Goal: Contribute content: Contribute content

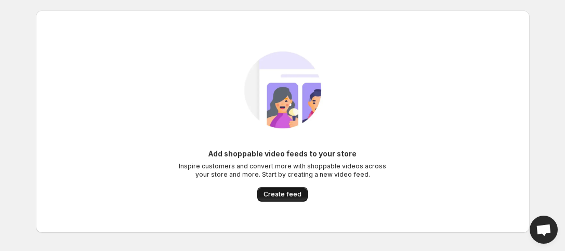
click at [273, 196] on span "Create feed" at bounding box center [283, 194] width 38 height 8
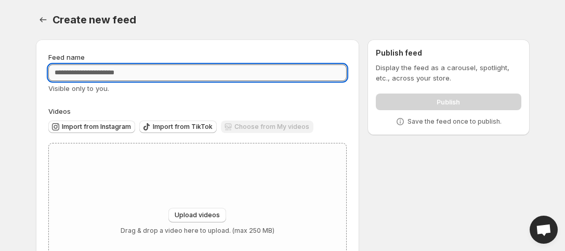
click at [101, 75] on input "Feed name" at bounding box center [197, 72] width 299 height 17
type input "******"
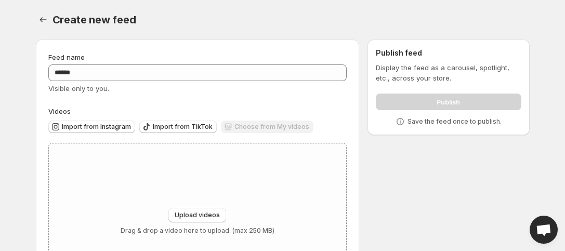
click at [24, 127] on div "Create new feed. This page is ready Create new feed Feed name ****** Visible on…" at bounding box center [282, 162] width 519 height 325
click at [218, 216] on span "Upload videos" at bounding box center [197, 215] width 45 height 8
type input "**********"
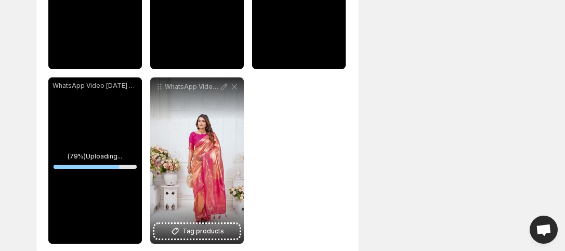
scroll to position [276, 0]
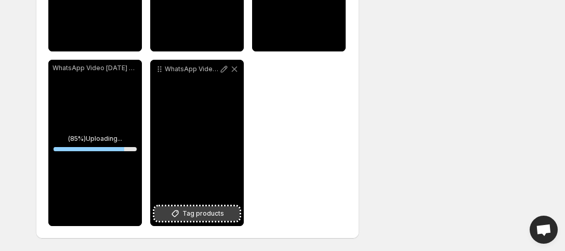
click at [190, 220] on button "Tag products" at bounding box center [196, 213] width 85 height 15
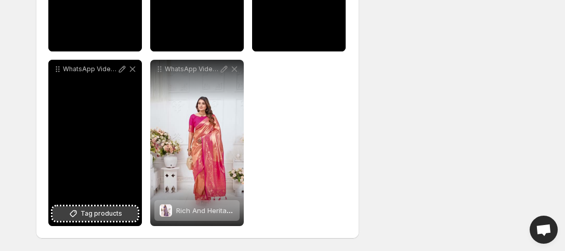
click at [107, 216] on span "Tag products" at bounding box center [102, 213] width 42 height 10
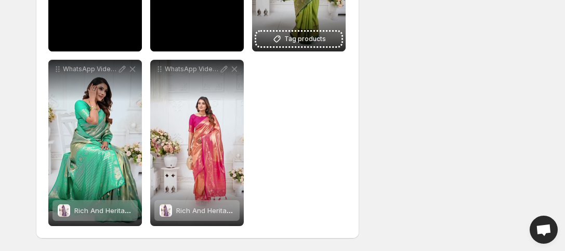
scroll to position [137, 0]
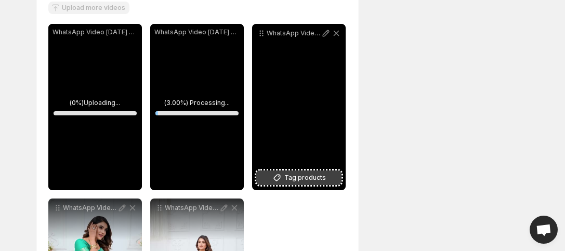
click at [310, 180] on span "Tag products" at bounding box center [305, 178] width 42 height 10
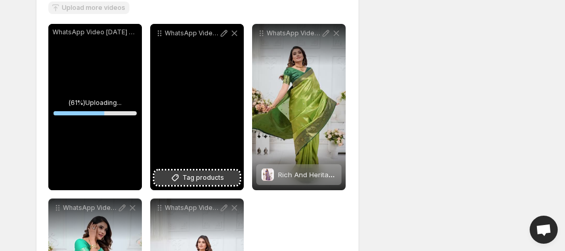
click at [205, 173] on span "Tag products" at bounding box center [203, 178] width 42 height 10
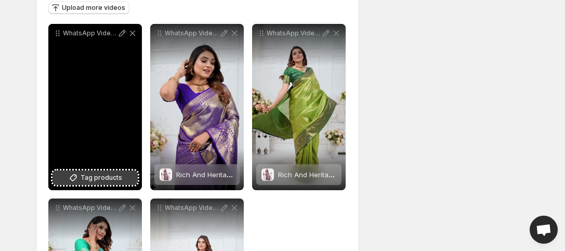
click at [98, 173] on span "Tag products" at bounding box center [102, 178] width 42 height 10
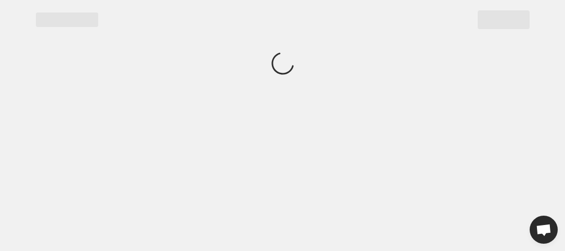
scroll to position [0, 0]
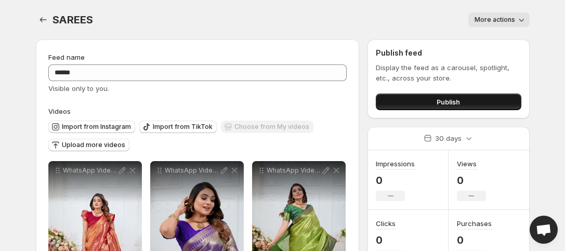
click at [424, 97] on button "Publish" at bounding box center [448, 102] width 145 height 17
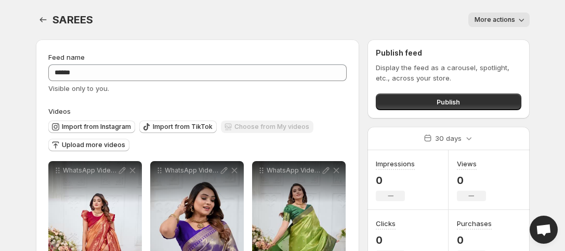
click at [411, 111] on div "Publish feed Display the feed as a carousel, spotlight, etc., across your store…" at bounding box center [448, 79] width 162 height 79
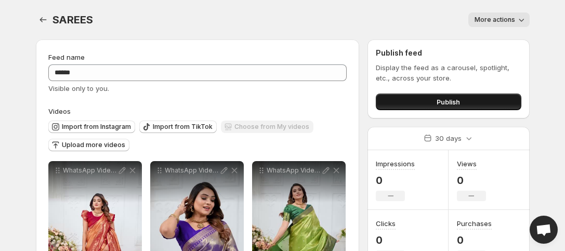
click at [411, 106] on button "Publish" at bounding box center [448, 102] width 145 height 17
